Goal: Check status

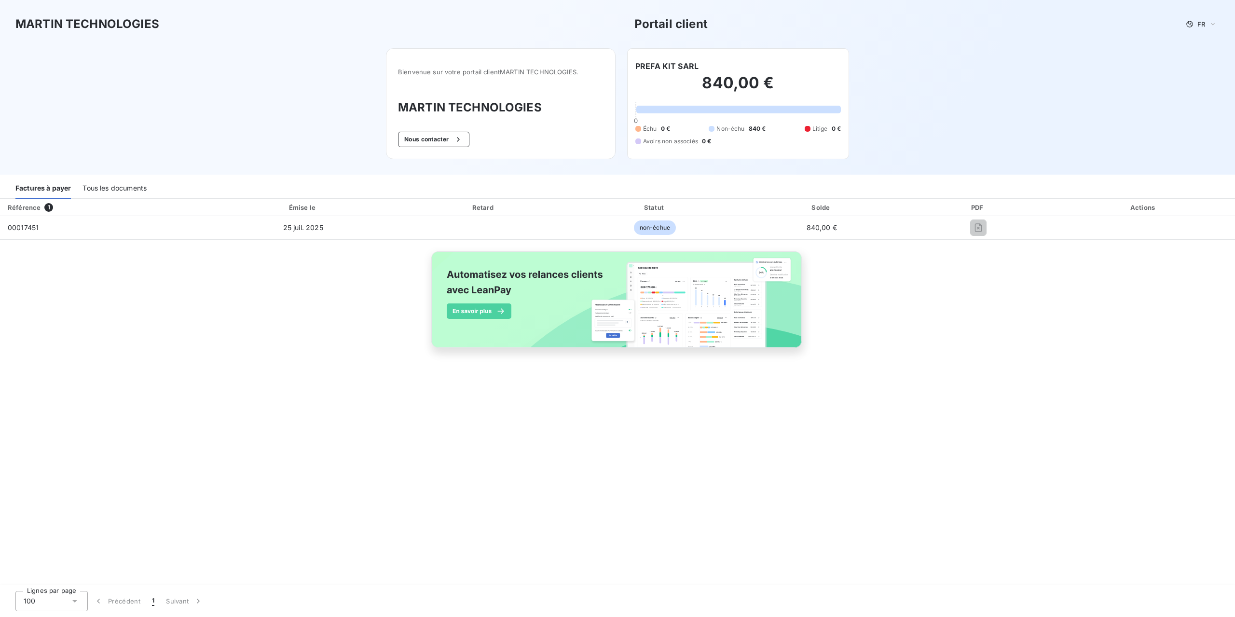
click at [979, 209] on div "PDF" at bounding box center [978, 208] width 144 height 10
click at [1158, 205] on div "Actions" at bounding box center [1143, 208] width 179 height 10
drag, startPoint x: 749, startPoint y: 121, endPoint x: 761, endPoint y: 141, distance: 23.2
click at [752, 124] on div "840,00 € 0 Échu 0 € Non-échu 840 € Litige 0 € Avoirs non associés 0 €" at bounding box center [738, 109] width 206 height 75
click at [791, 144] on div "Échu 0 € Non-échu 840 € Litige 0 € Avoirs non associés 0 €" at bounding box center [738, 134] width 206 height 21
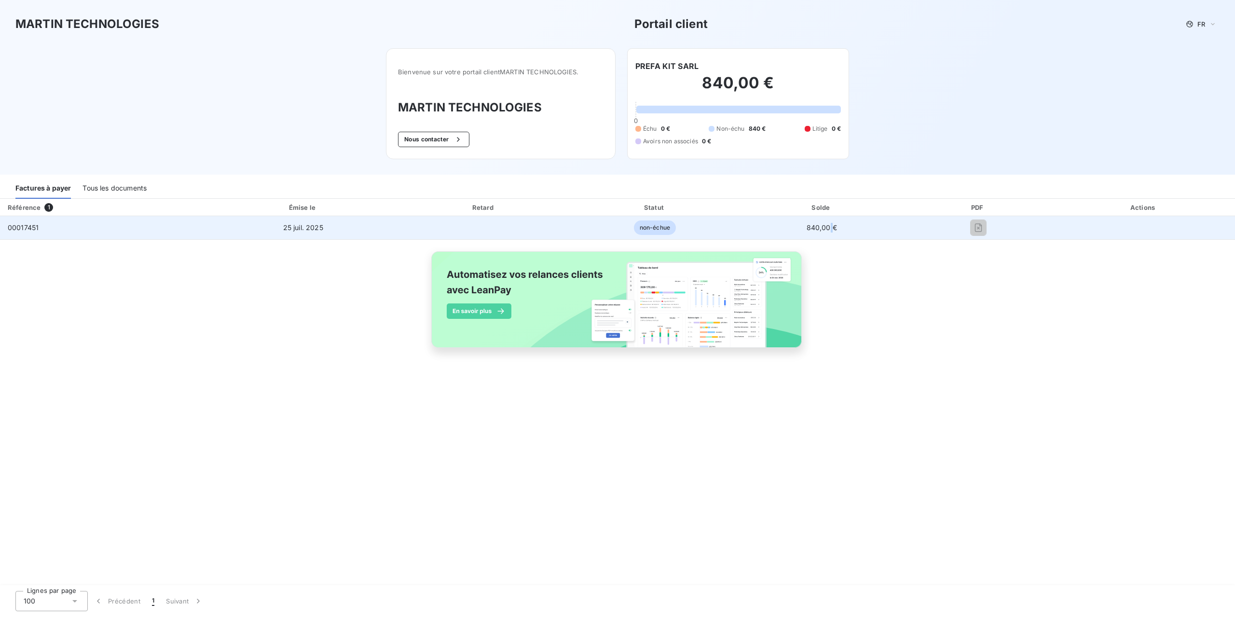
click at [831, 225] on span "840,00 €" at bounding box center [822, 227] width 30 height 8
click at [645, 230] on span "non-échue" at bounding box center [655, 227] width 42 height 14
click at [275, 220] on td "25 juil. 2025" at bounding box center [303, 227] width 188 height 23
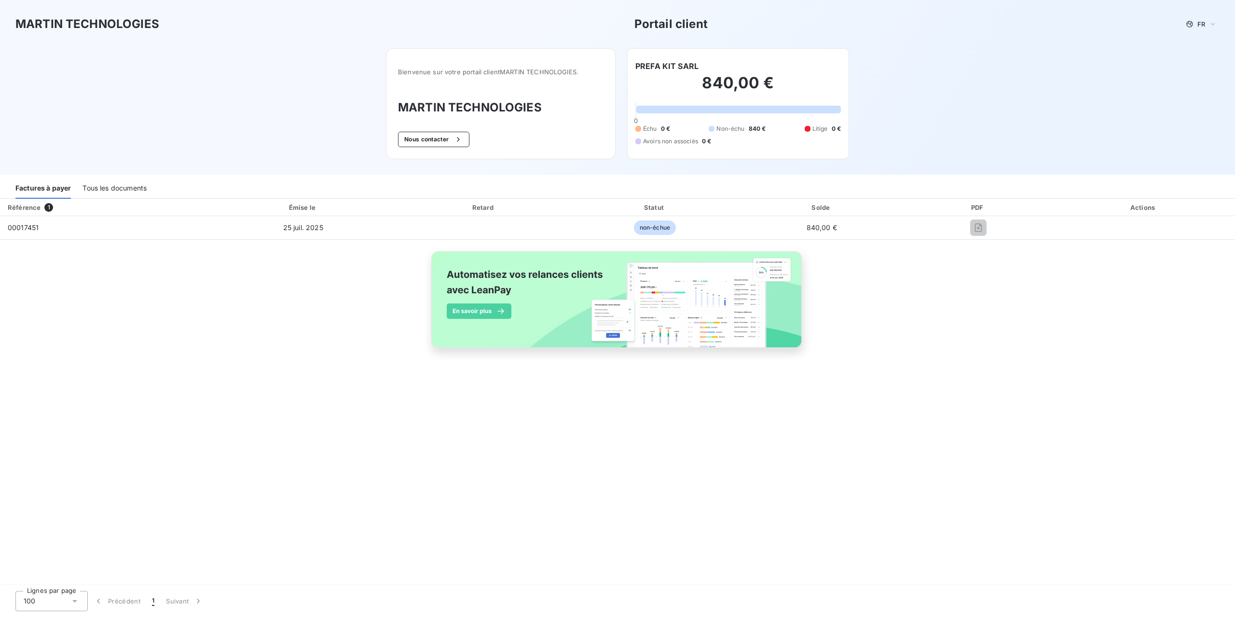
click at [891, 117] on div "MARTIN TECHNOLOGIES Portail client FR Bienvenue sur votre portail client MARTIN…" at bounding box center [617, 87] width 1235 height 175
click at [696, 120] on div "840,00 € 0 Échu 0 € Non-échu 840 € Litige 0 € Avoirs non associés 0 €" at bounding box center [738, 109] width 206 height 75
click at [778, 133] on div "Échu 0 € Non-échu 840 € Litige 0 € Avoirs non associés 0 €" at bounding box center [738, 134] width 206 height 21
click at [809, 129] on div at bounding box center [808, 129] width 6 height 6
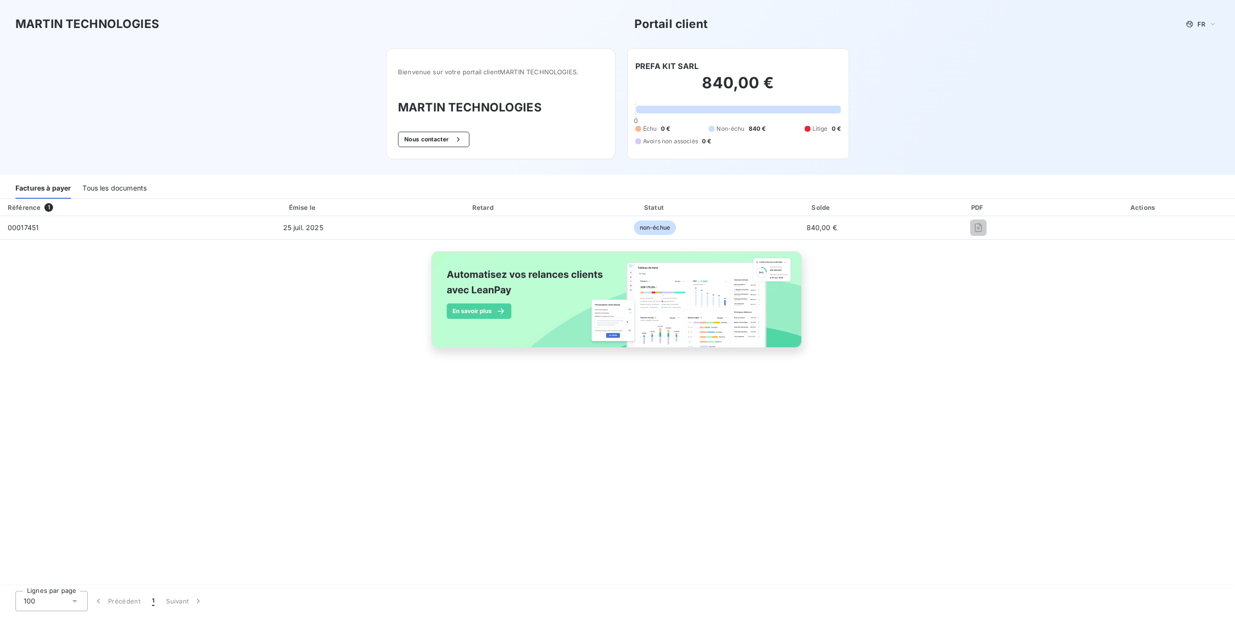
click at [689, 205] on div "Statut" at bounding box center [654, 208] width 165 height 10
click at [779, 271] on img at bounding box center [618, 305] width 390 height 119
